Goal: Information Seeking & Learning: Learn about a topic

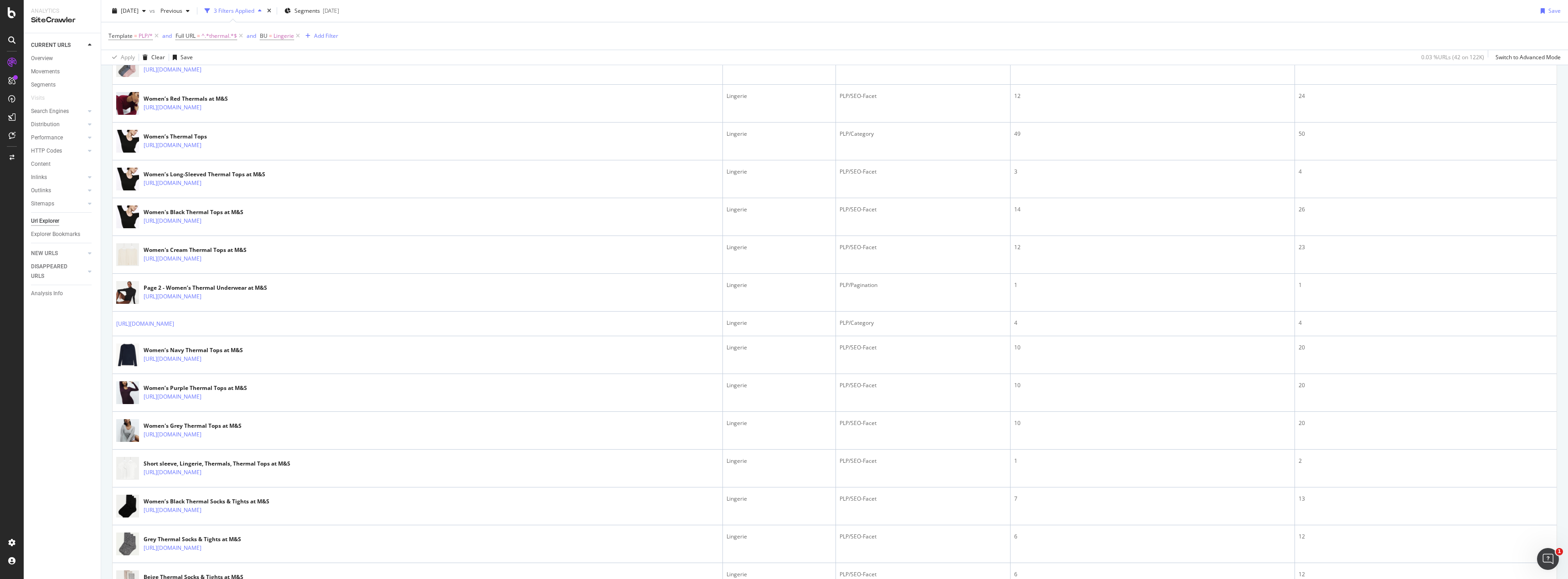
scroll to position [857, 0]
click at [218, 35] on span "^.*thermal.*$" at bounding box center [219, 35] width 36 height 12
click at [203, 73] on input "thermal" at bounding box center [227, 73] width 86 height 14
type input "tights"
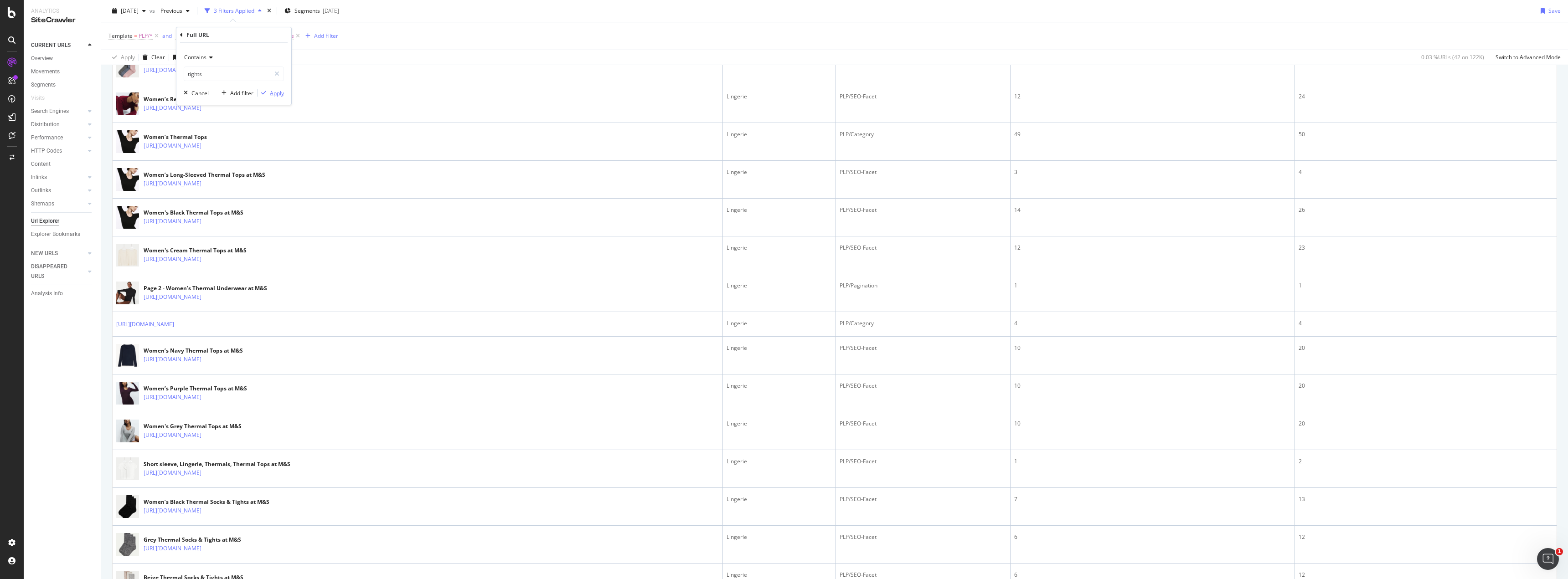
click at [279, 93] on div "Apply" at bounding box center [276, 93] width 14 height 8
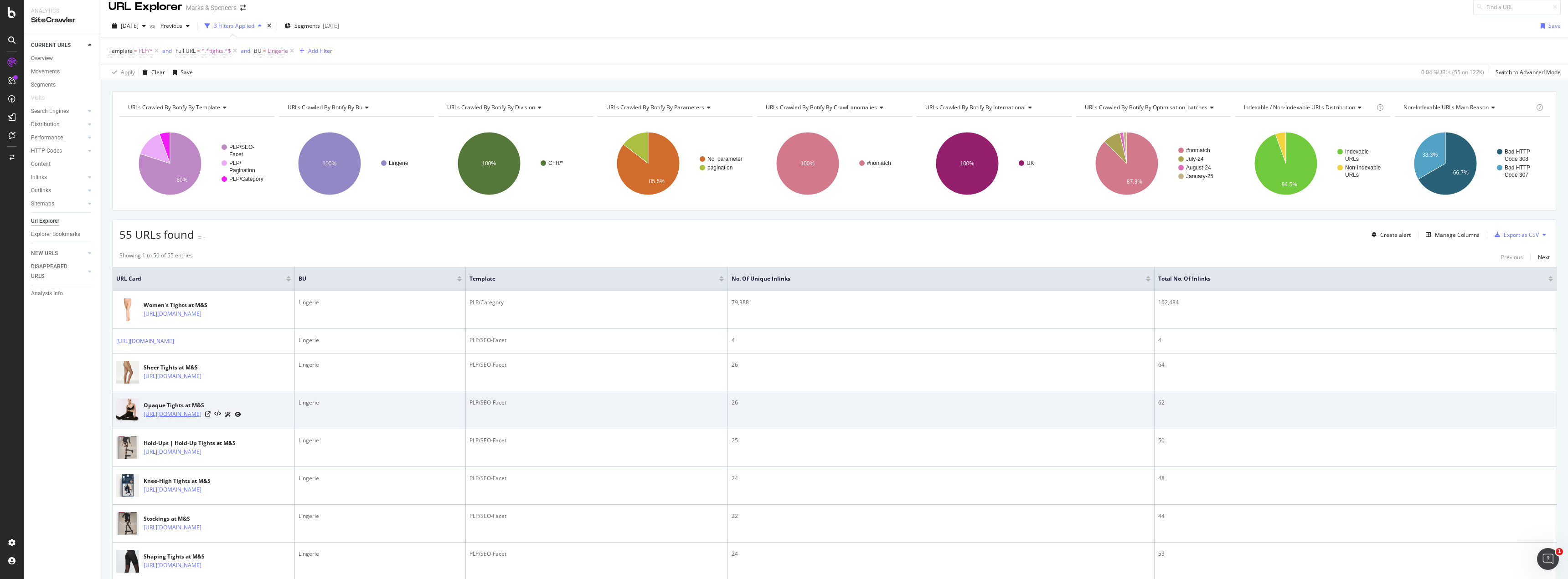
scroll to position [9, 0]
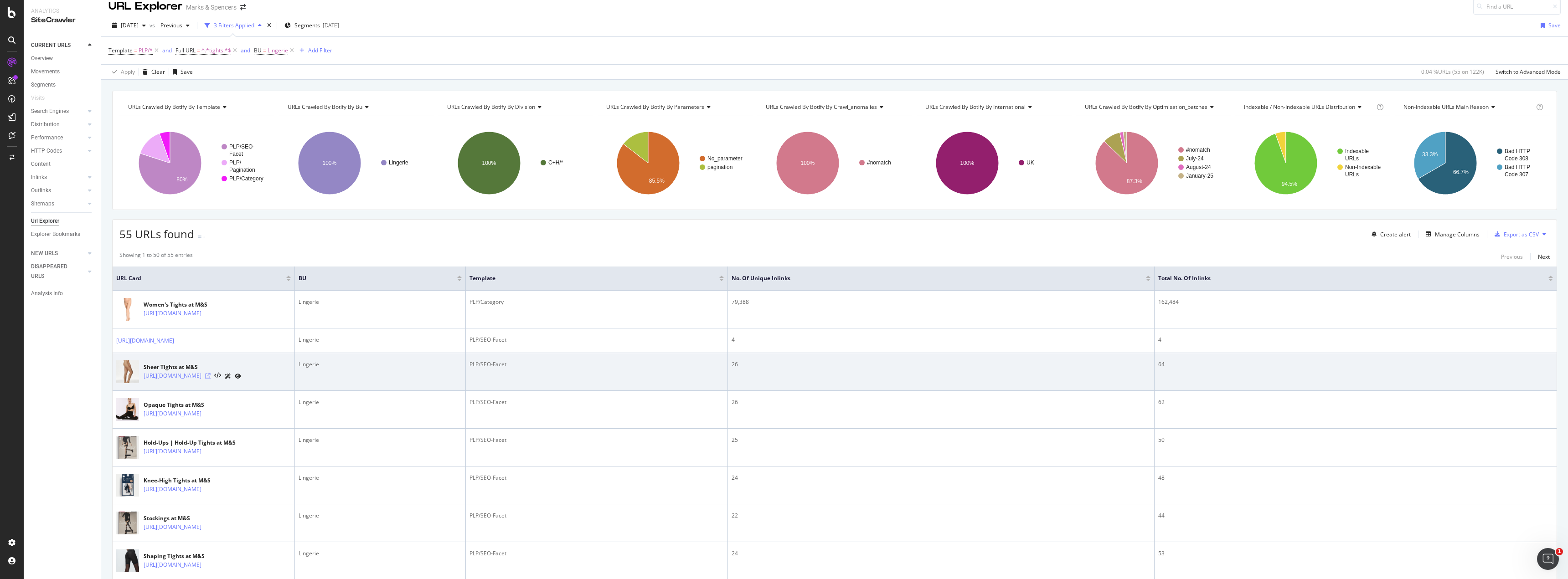
click at [211, 378] on icon at bounding box center [208, 377] width 6 height 6
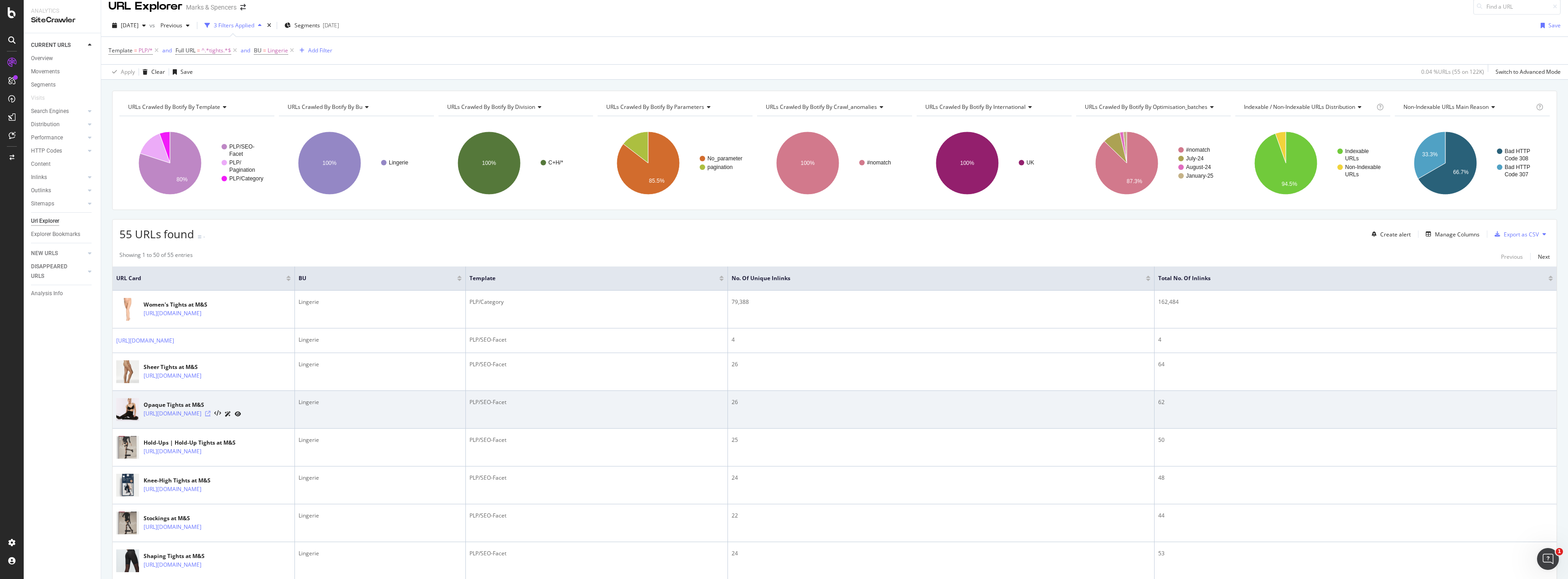
click at [211, 416] on icon at bounding box center [208, 414] width 6 height 6
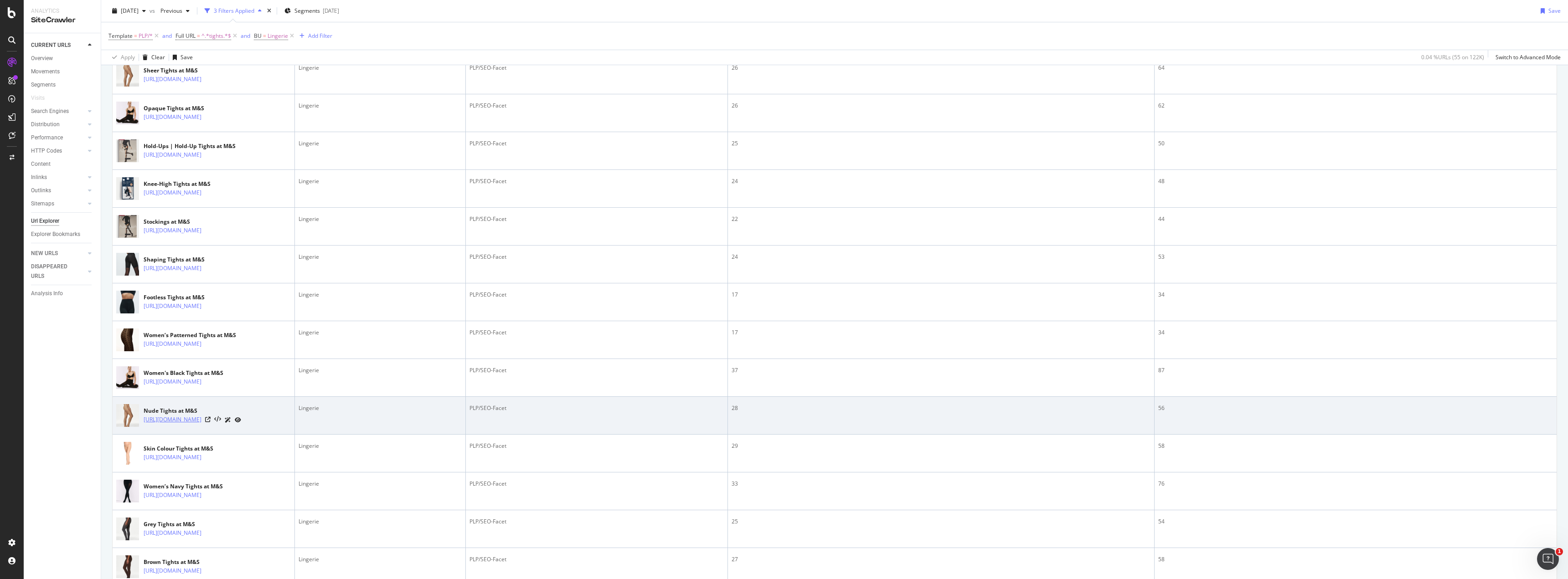
scroll to position [306, 0]
click at [211, 422] on icon at bounding box center [208, 419] width 6 height 6
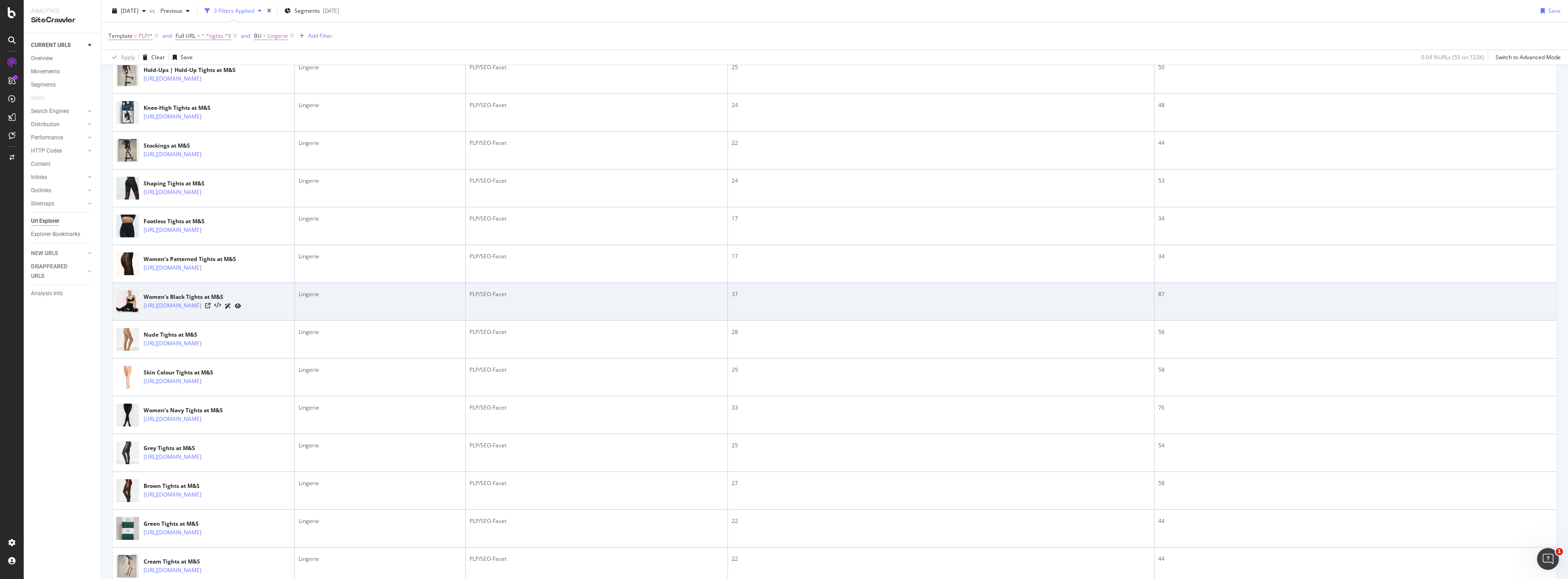
scroll to position [386, 0]
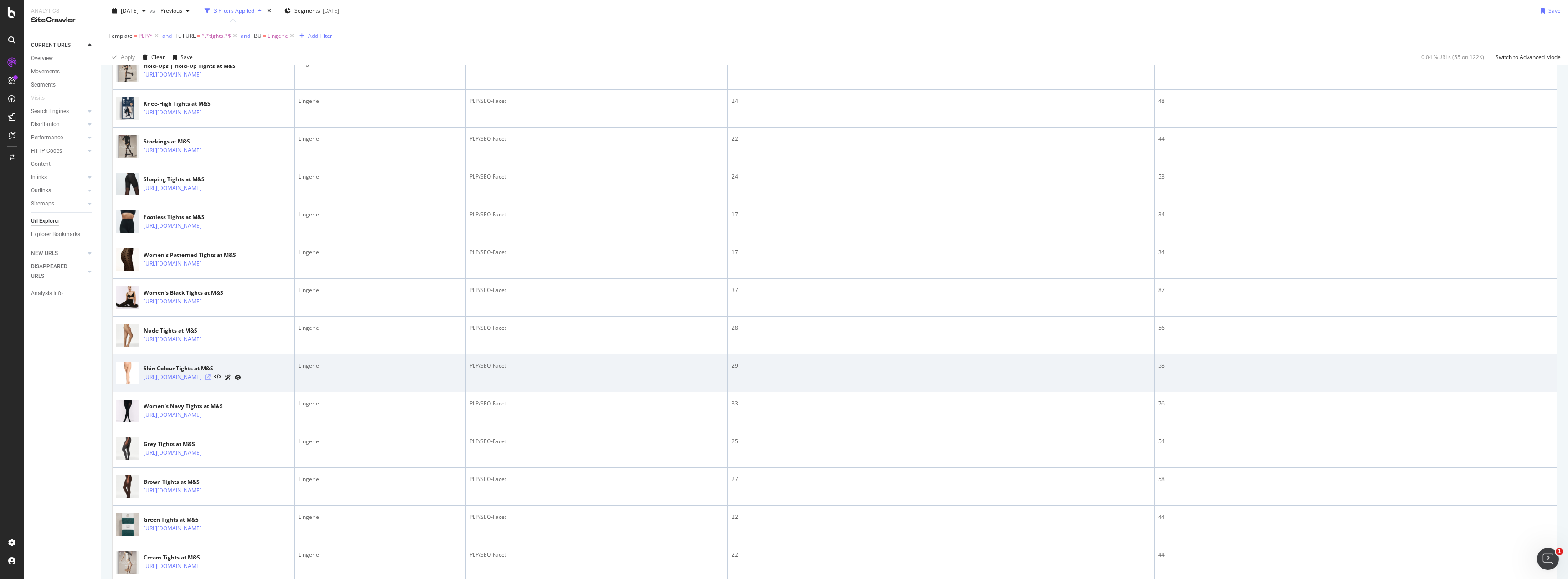
click at [211, 380] on icon at bounding box center [208, 377] width 6 height 6
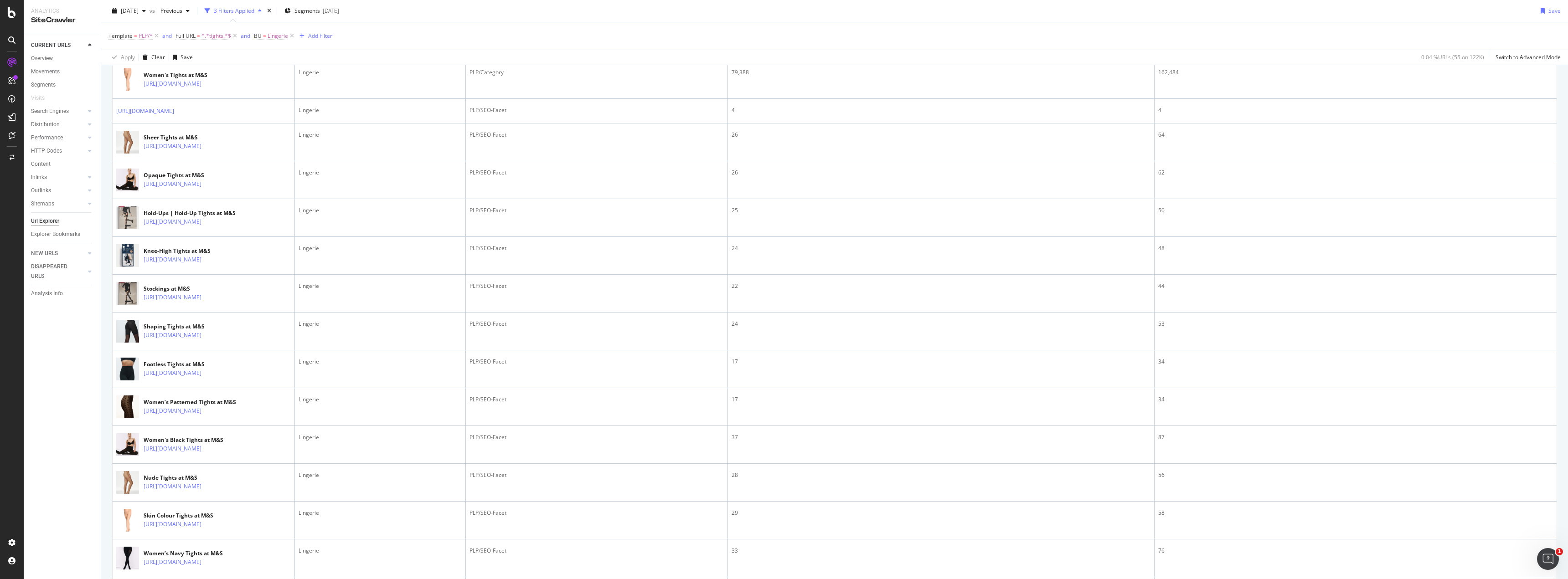
scroll to position [244, 0]
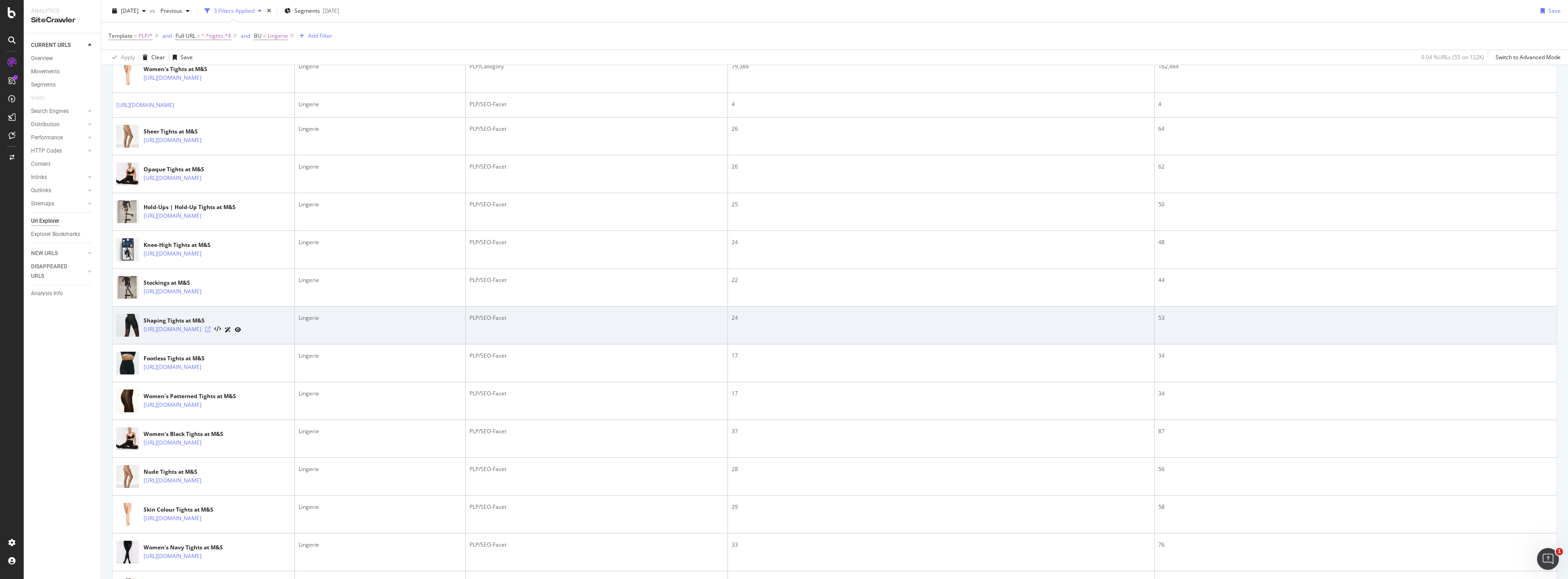
click at [211, 332] on icon at bounding box center [208, 329] width 6 height 6
